Goal: Find contact information: Find contact information

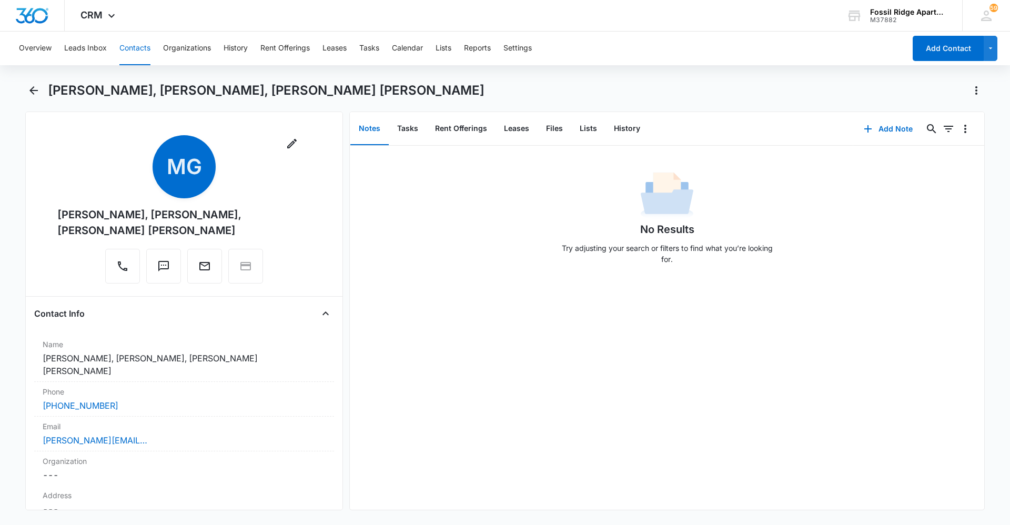
click at [29, 80] on div "Overview Leads Inbox Contacts Organizations History Rent Offerings Leases Tasks…" at bounding box center [505, 277] width 1010 height 491
click at [37, 91] on icon "Back" at bounding box center [33, 90] width 8 height 8
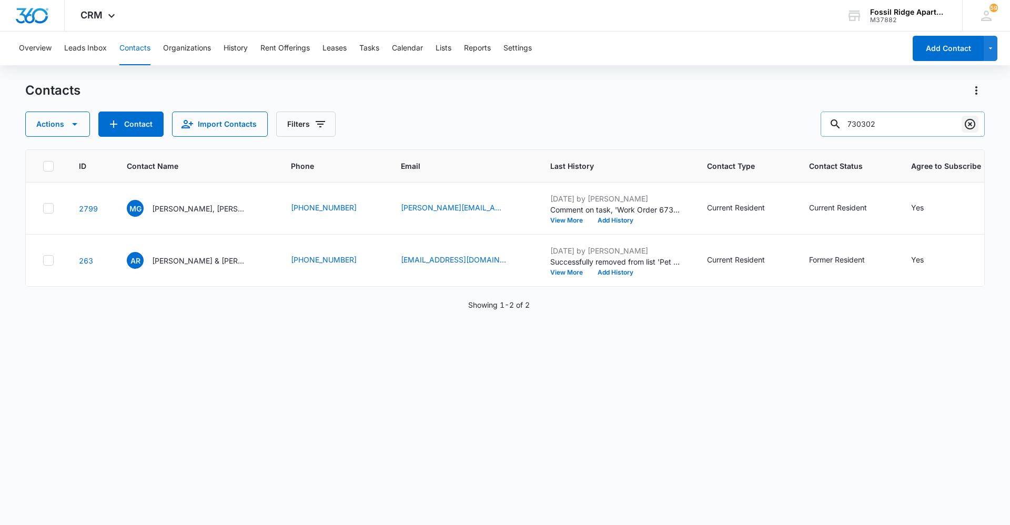
click at [974, 123] on icon "Clear" at bounding box center [970, 124] width 11 height 11
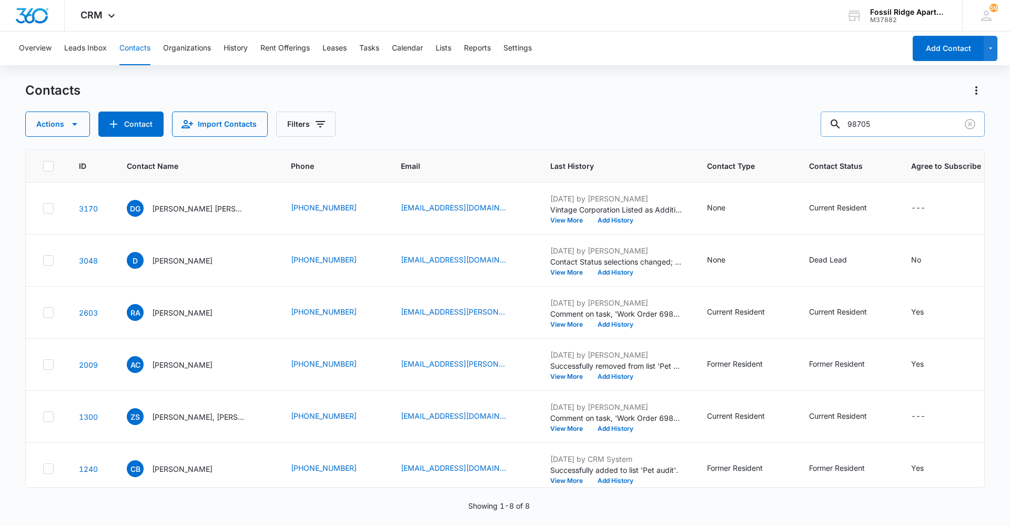
click at [869, 123] on input "98705" at bounding box center [902, 124] width 164 height 25
type input "987305"
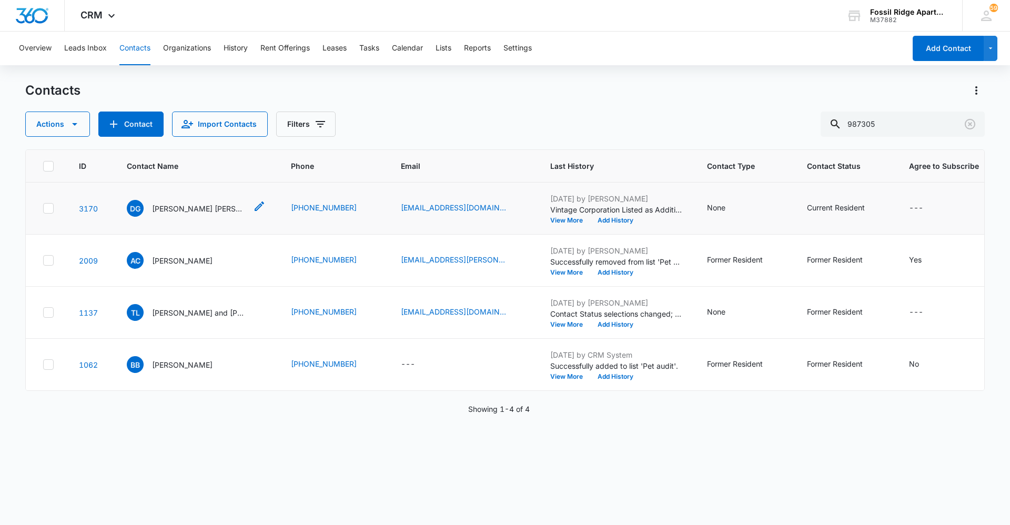
click at [169, 208] on p "[PERSON_NAME] [PERSON_NAME]" at bounding box center [199, 208] width 95 height 11
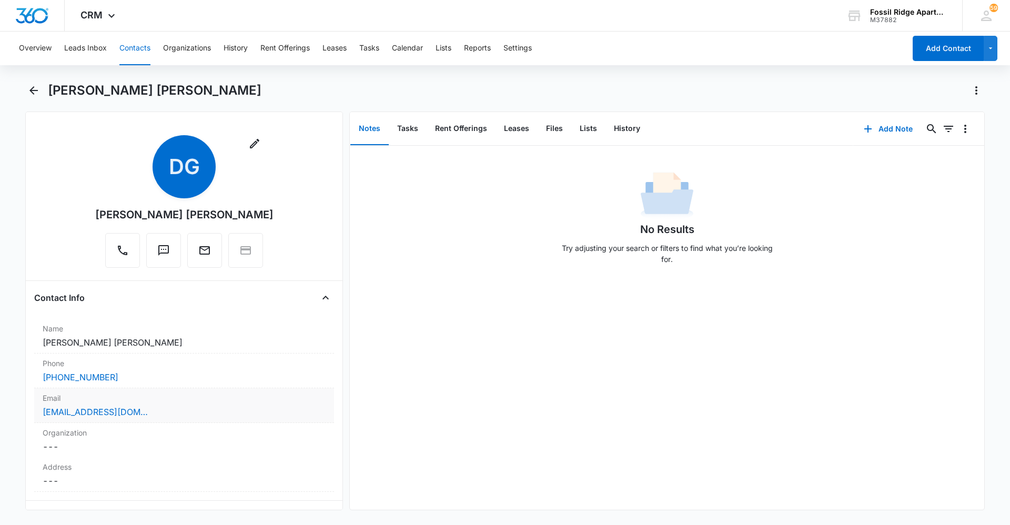
click at [186, 401] on label "Email" at bounding box center [184, 397] width 283 height 11
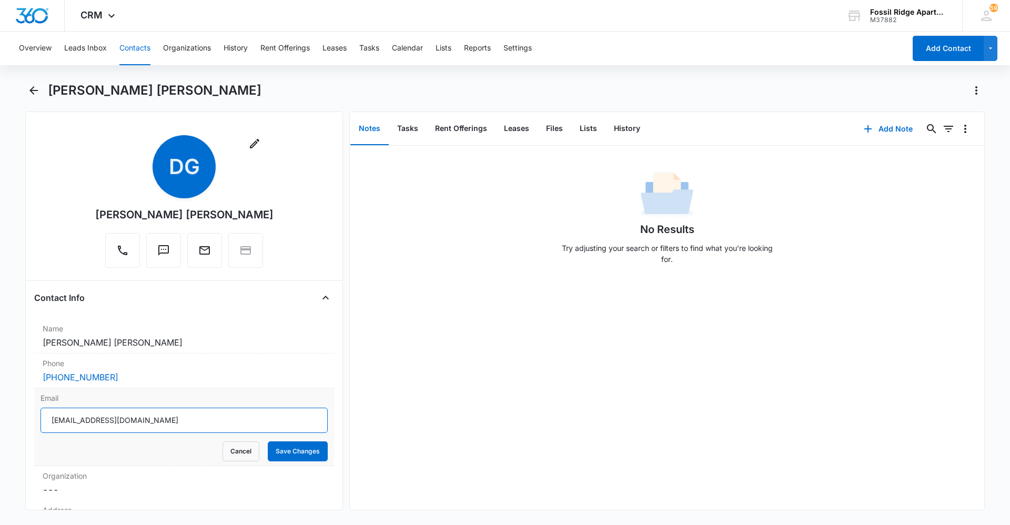
drag, startPoint x: 51, startPoint y: 420, endPoint x: 144, endPoint y: 419, distance: 93.1
click at [144, 419] on input "[EMAIL_ADDRESS][DOMAIN_NAME]" at bounding box center [183, 420] width 287 height 25
click at [240, 453] on button "Cancel" at bounding box center [240, 451] width 37 height 20
